Goal: Find contact information: Find contact information

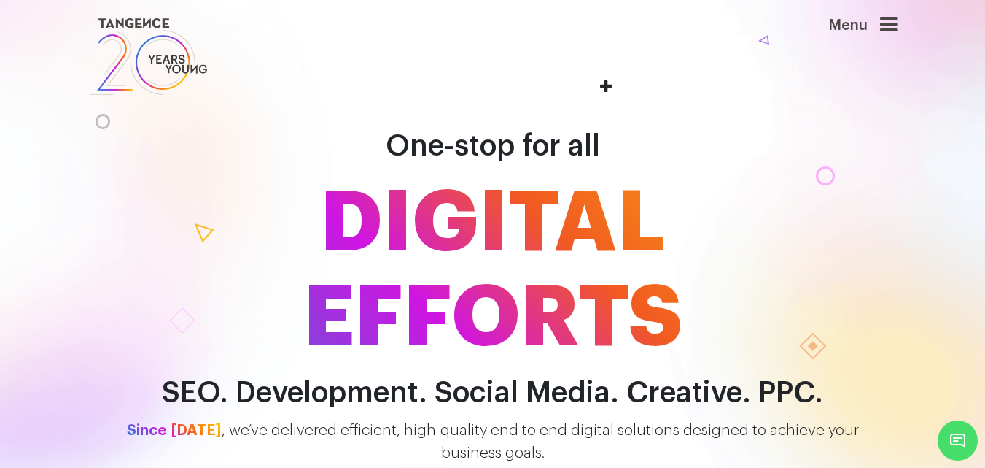
click at [888, 22] on icon at bounding box center [889, 25] width 18 height 20
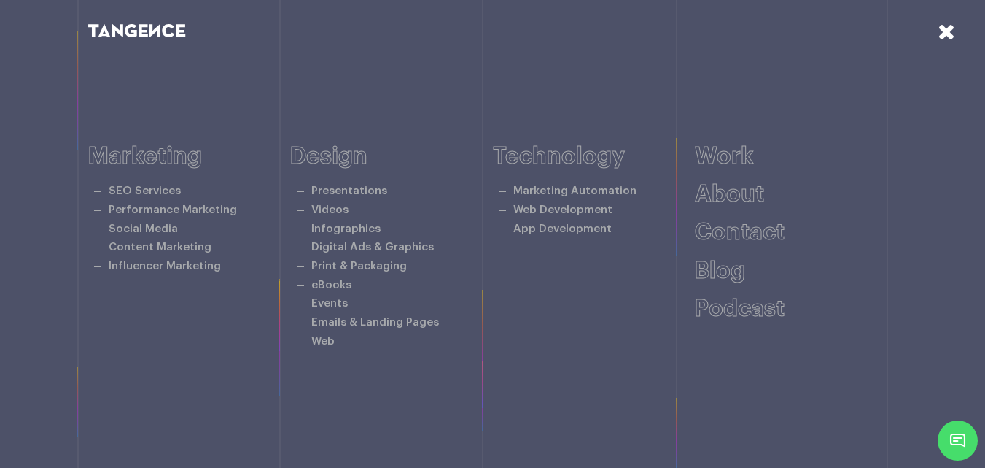
click at [942, 28] on icon at bounding box center [947, 31] width 18 height 22
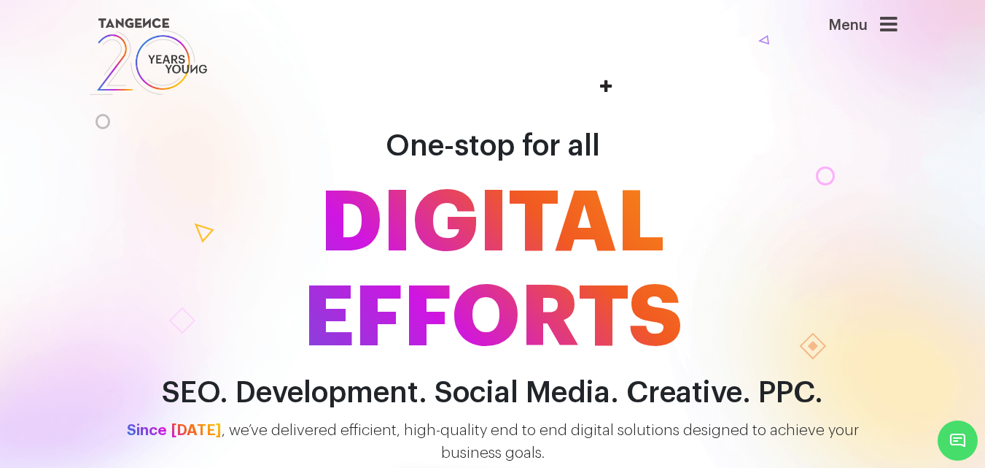
click at [883, 28] on div "Menu" at bounding box center [839, 33] width 117 height 36
click at [896, 20] on icon at bounding box center [889, 25] width 18 height 20
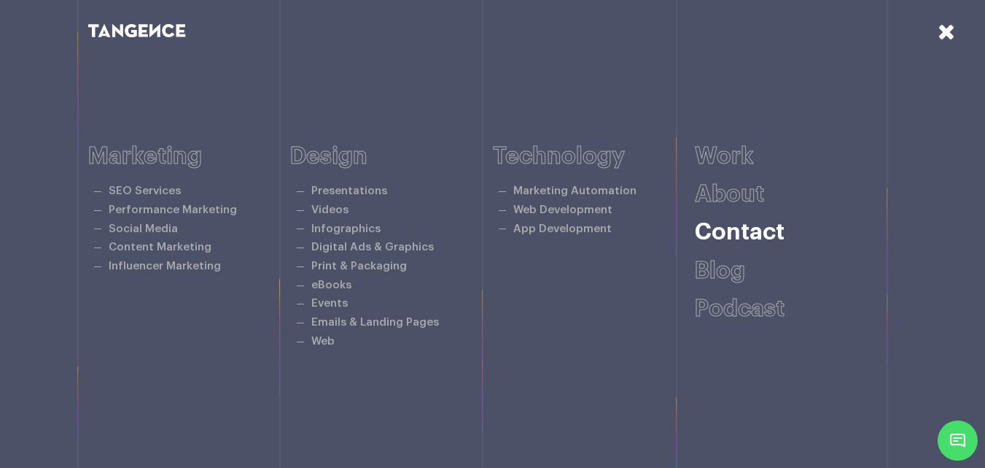
click at [756, 237] on link "Contact" at bounding box center [740, 231] width 90 height 23
